Goal: Information Seeking & Learning: Learn about a topic

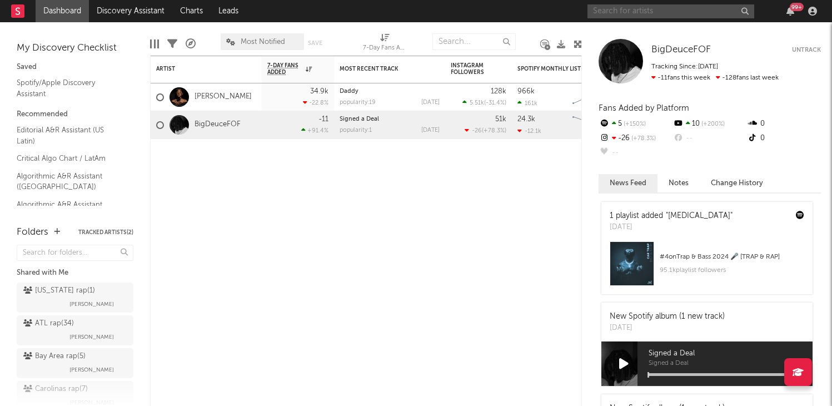
click at [641, 9] on input "text" at bounding box center [670, 11] width 167 height 14
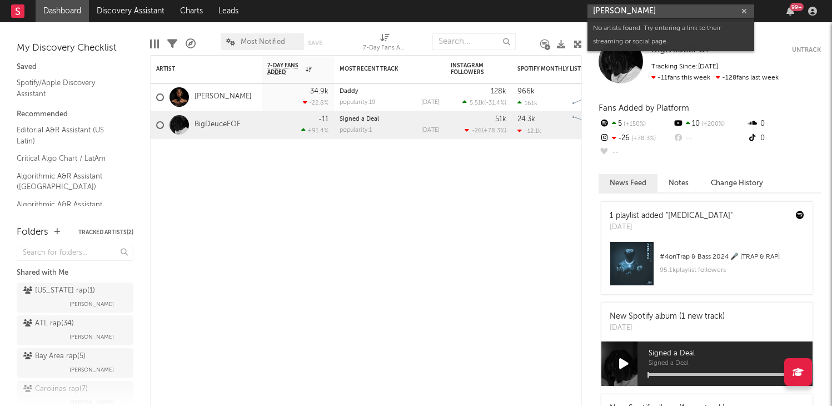
drag, startPoint x: 614, startPoint y: 11, endPoint x: 591, endPoint y: 11, distance: 23.3
click at [591, 11] on input "[PERSON_NAME]" at bounding box center [670, 11] width 167 height 14
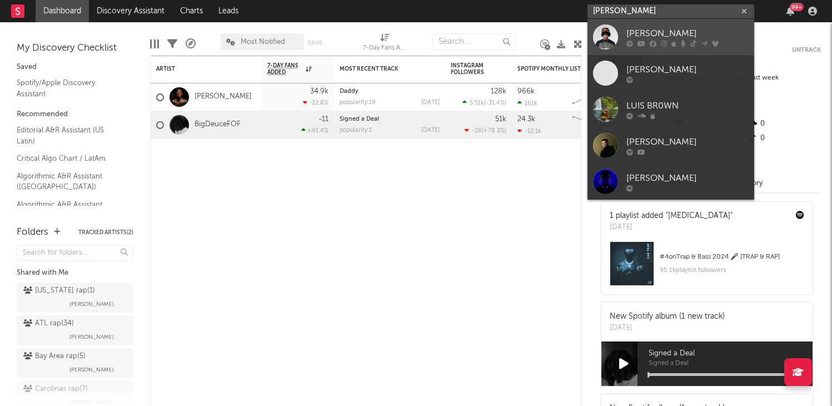
type input "[PERSON_NAME]"
click at [613, 41] on div at bounding box center [605, 36] width 25 height 25
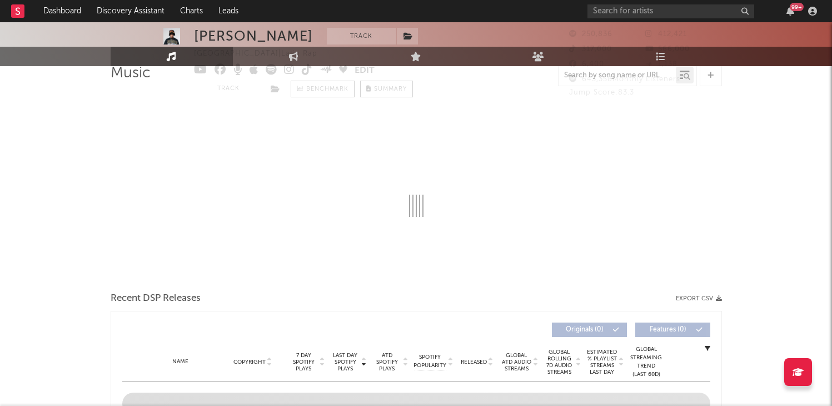
select select "6m"
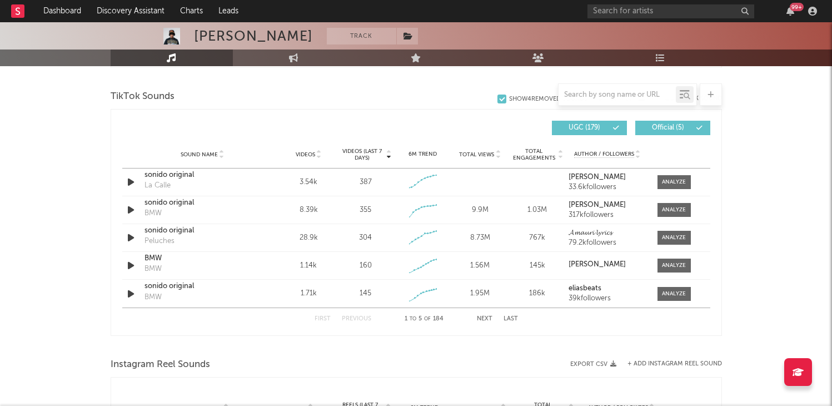
scroll to position [739, 0]
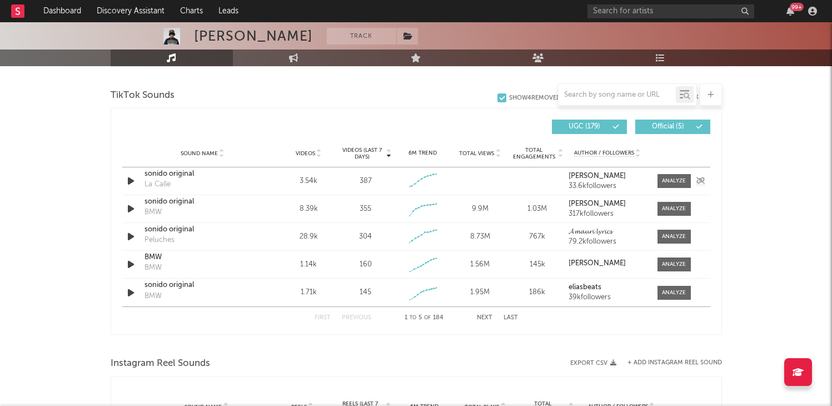
click at [131, 182] on icon "button" at bounding box center [131, 181] width 12 height 14
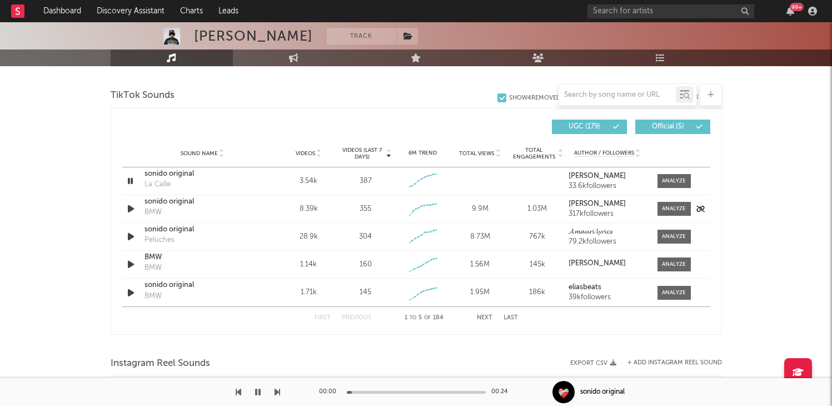
click at [132, 208] on icon "button" at bounding box center [131, 209] width 12 height 14
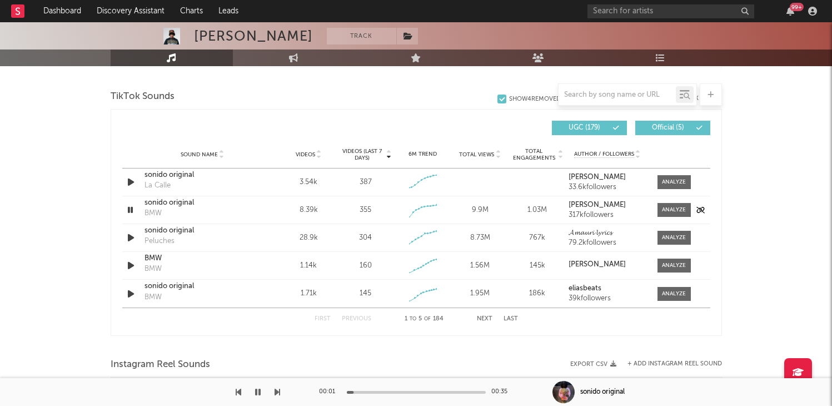
click at [131, 209] on icon "button" at bounding box center [130, 210] width 11 height 14
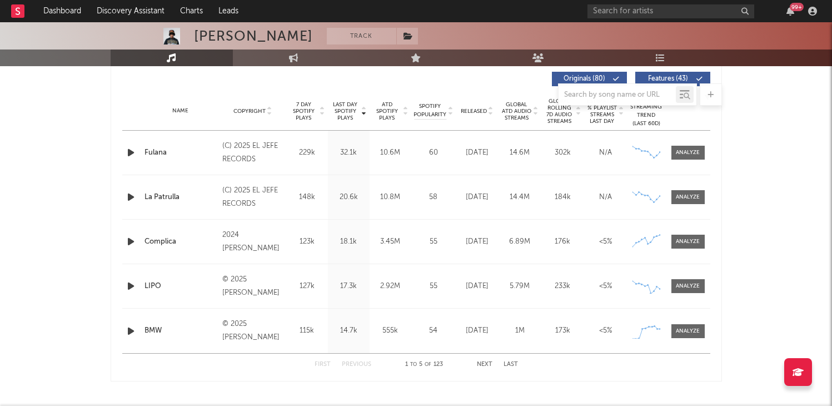
scroll to position [418, 0]
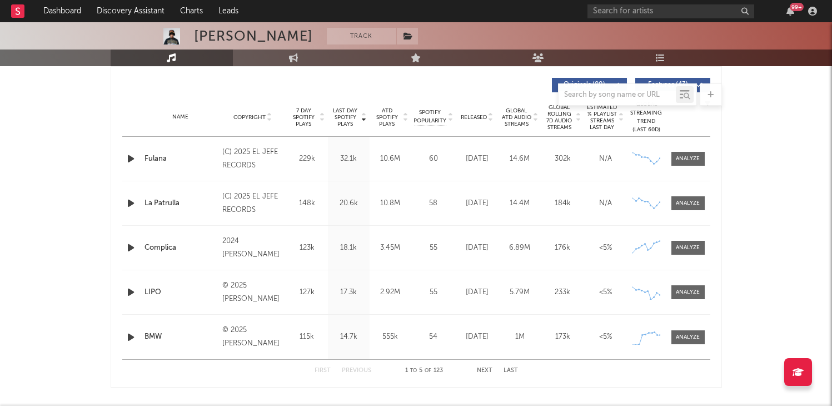
click at [479, 371] on button "Next" at bounding box center [485, 370] width 16 height 6
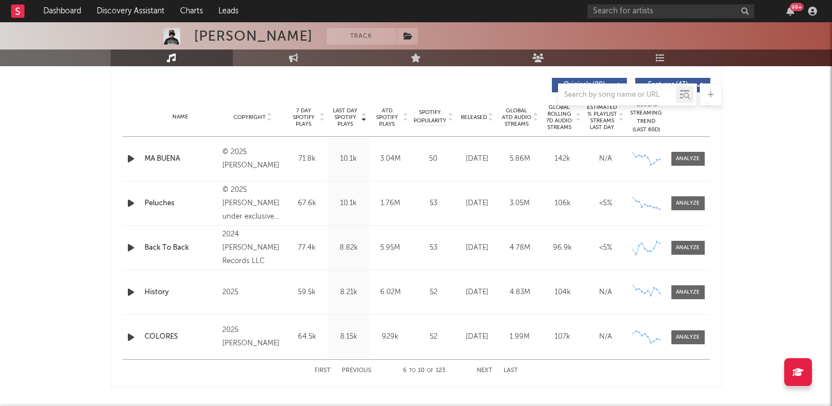
click at [479, 371] on button "Next" at bounding box center [485, 370] width 16 height 6
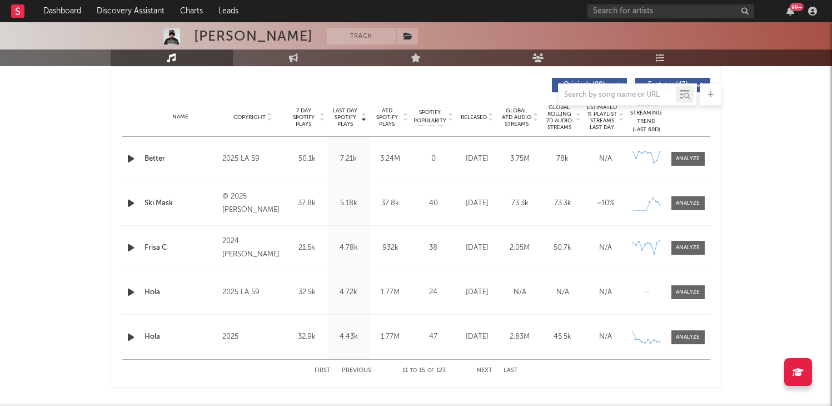
click at [479, 371] on button "Next" at bounding box center [485, 370] width 16 height 6
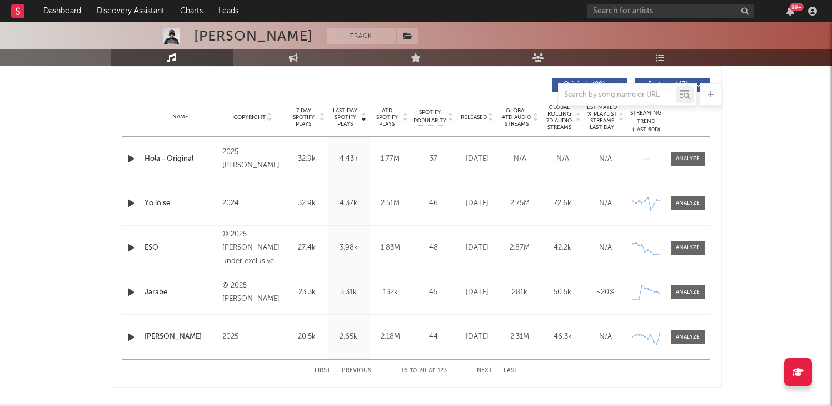
click at [479, 371] on button "Next" at bounding box center [485, 370] width 16 height 6
click at [359, 369] on button "Previous" at bounding box center [356, 370] width 29 height 6
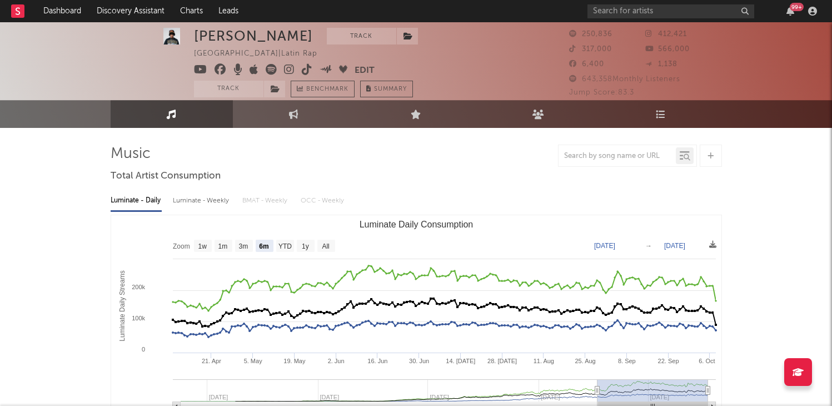
scroll to position [7, 0]
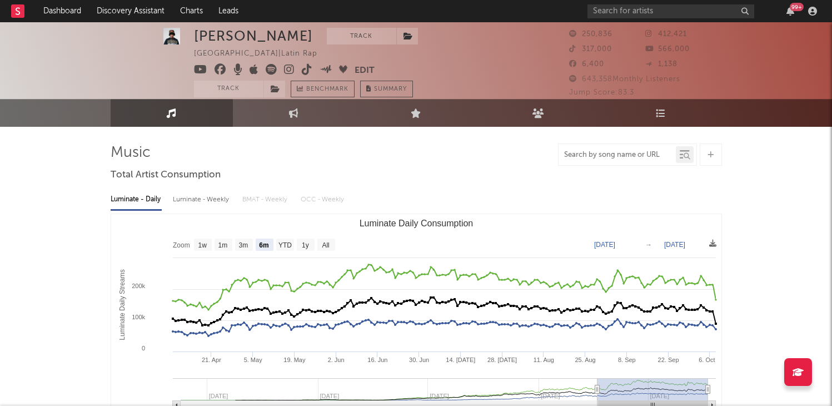
click at [623, 158] on input "text" at bounding box center [616, 155] width 117 height 9
type input "[PERSON_NAME]"
click at [599, 151] on input "[PERSON_NAME]" at bounding box center [616, 155] width 117 height 9
